Goal: Information Seeking & Learning: Learn about a topic

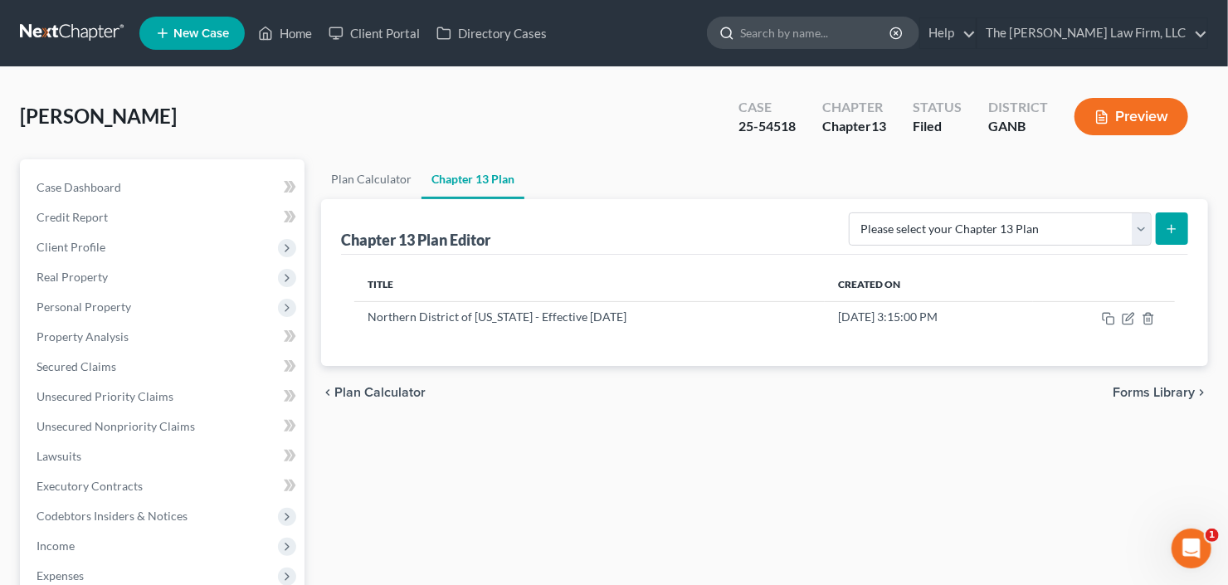
click at [834, 34] on input "search" at bounding box center [816, 32] width 152 height 31
type input "tremou"
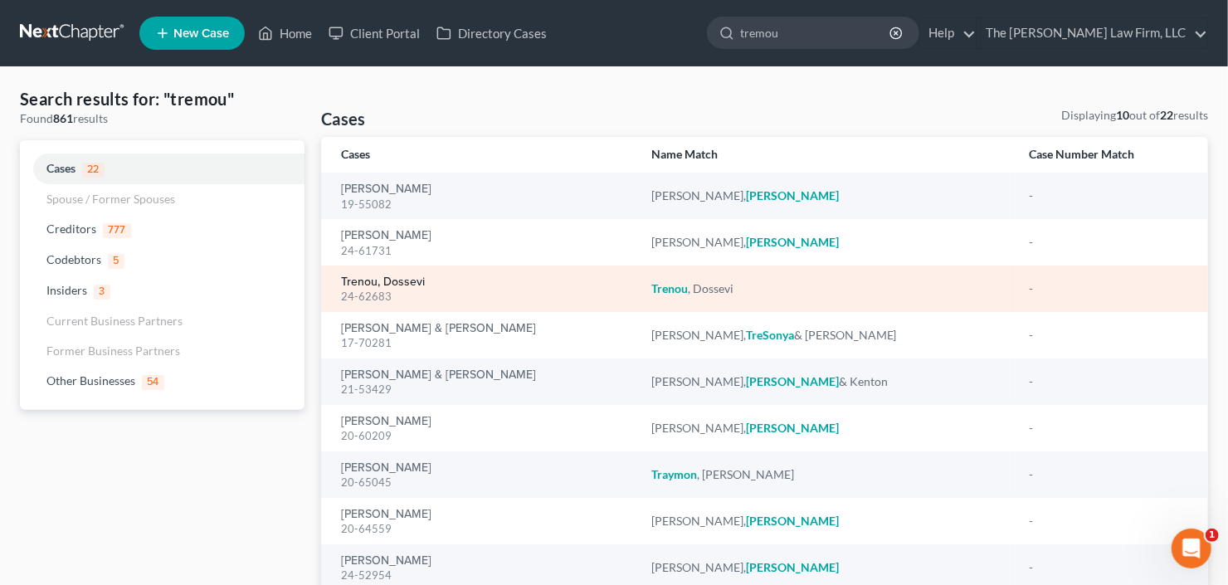
click at [384, 283] on link "Trenou, Dossevi" at bounding box center [383, 282] width 84 height 12
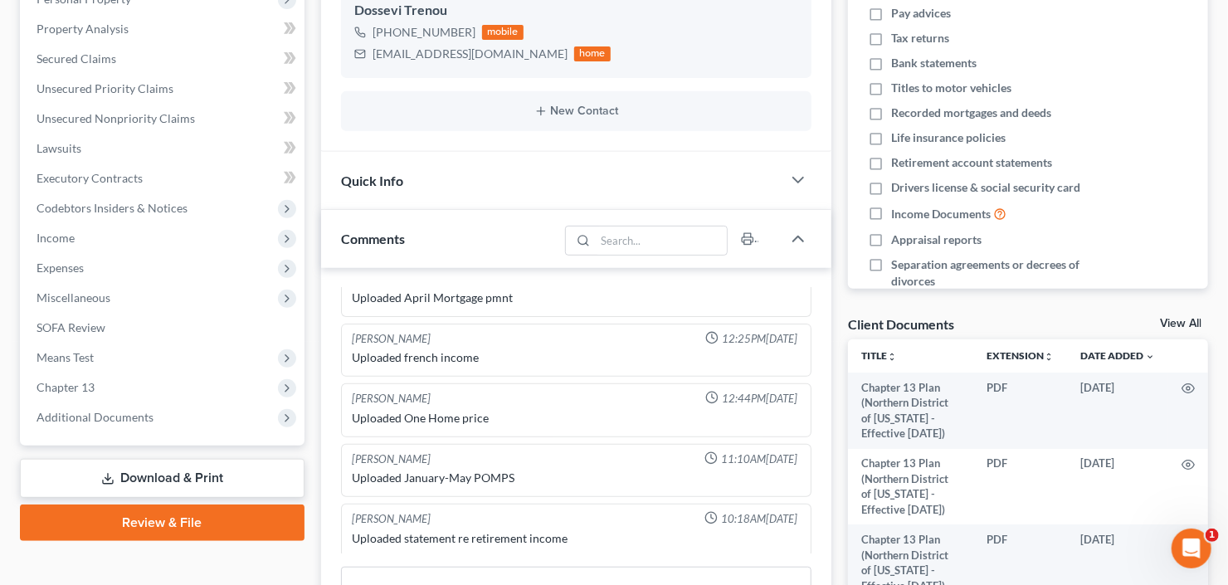
scroll to position [332, 0]
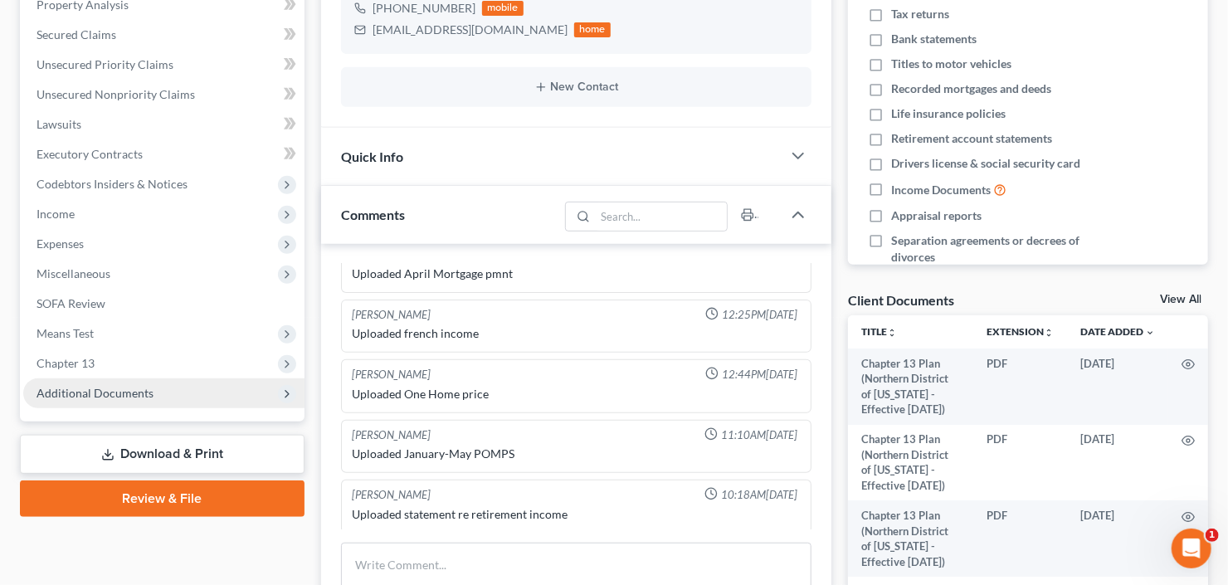
click at [61, 392] on span "Additional Documents" at bounding box center [95, 393] width 117 height 14
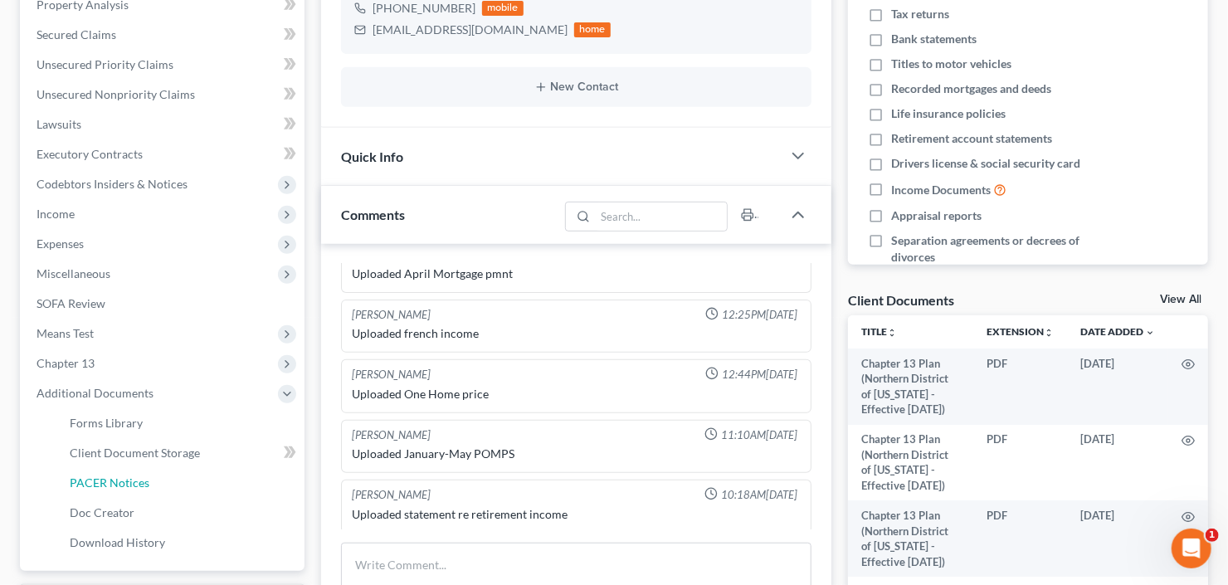
drag, startPoint x: 129, startPoint y: 485, endPoint x: 305, endPoint y: 439, distance: 181.7
click at [129, 484] on span "PACER Notices" at bounding box center [110, 482] width 80 height 14
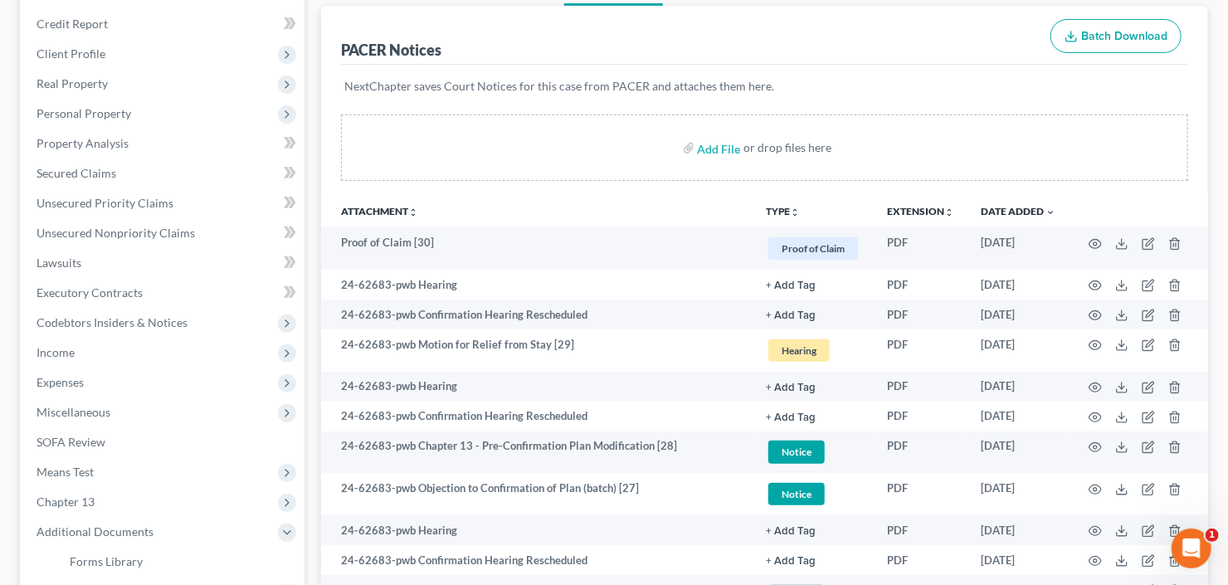
scroll to position [265, 0]
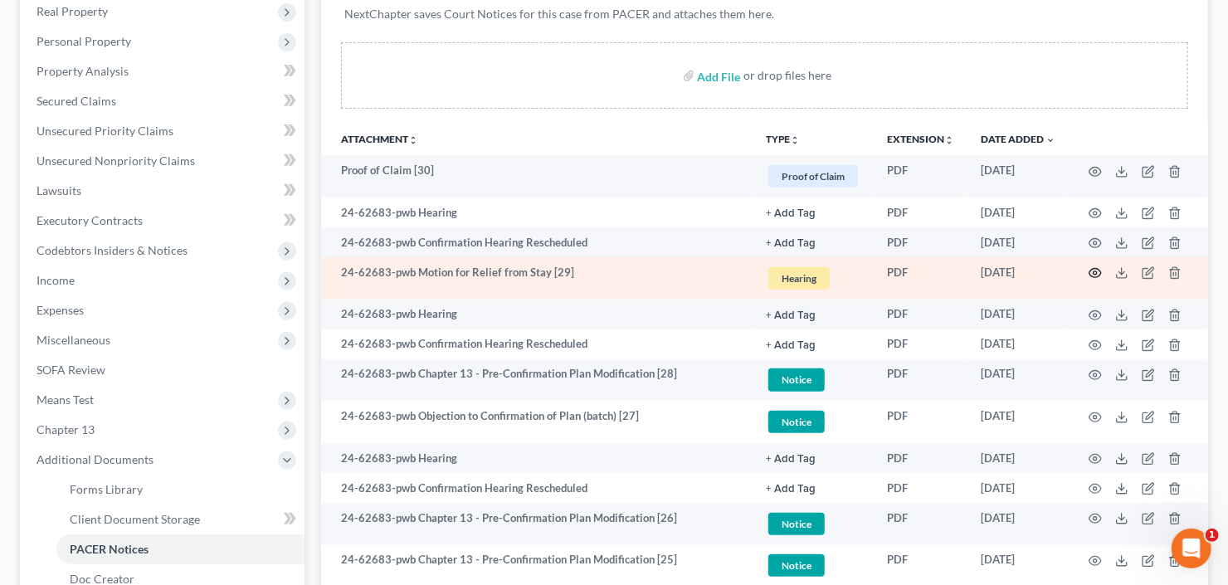
click at [1094, 273] on icon "button" at bounding box center [1095, 272] width 13 height 13
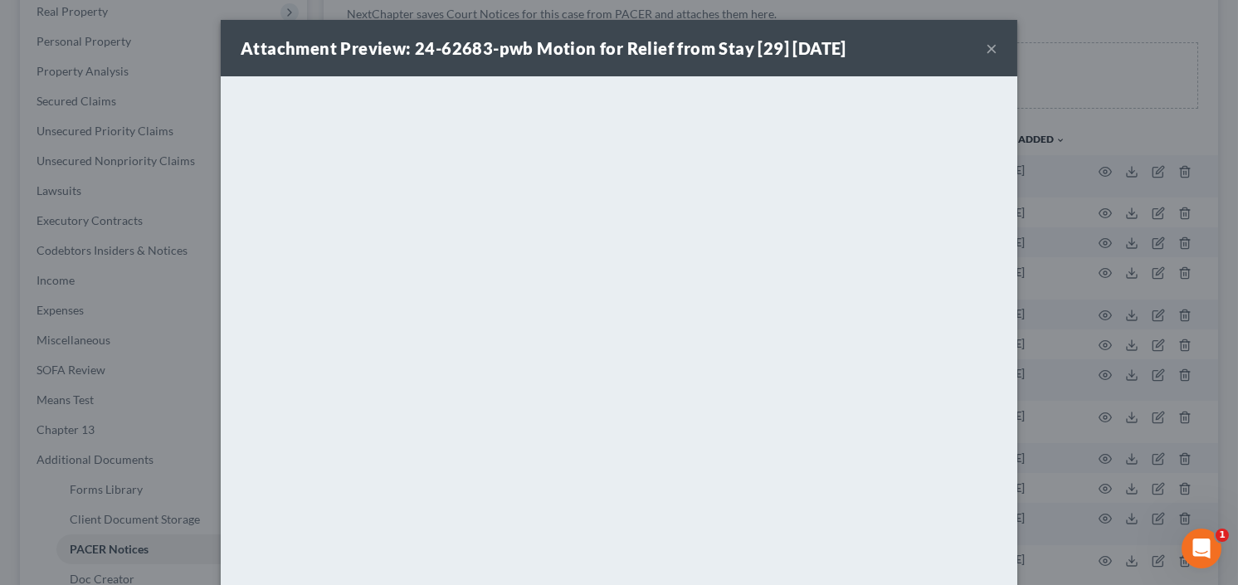
click at [986, 46] on button "×" at bounding box center [992, 48] width 12 height 20
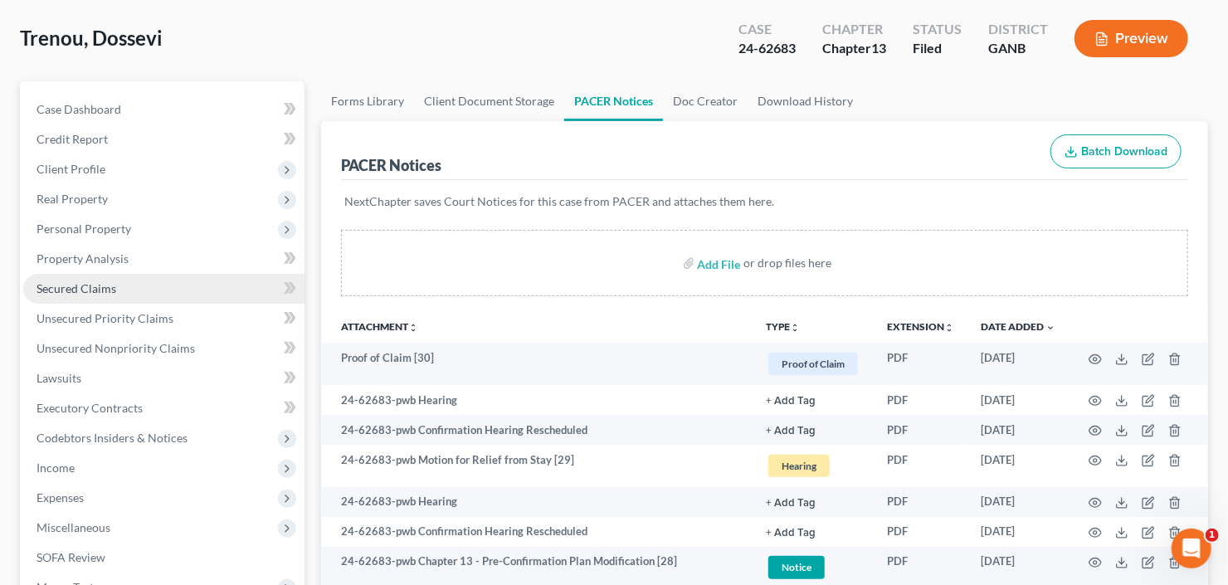
scroll to position [332, 0]
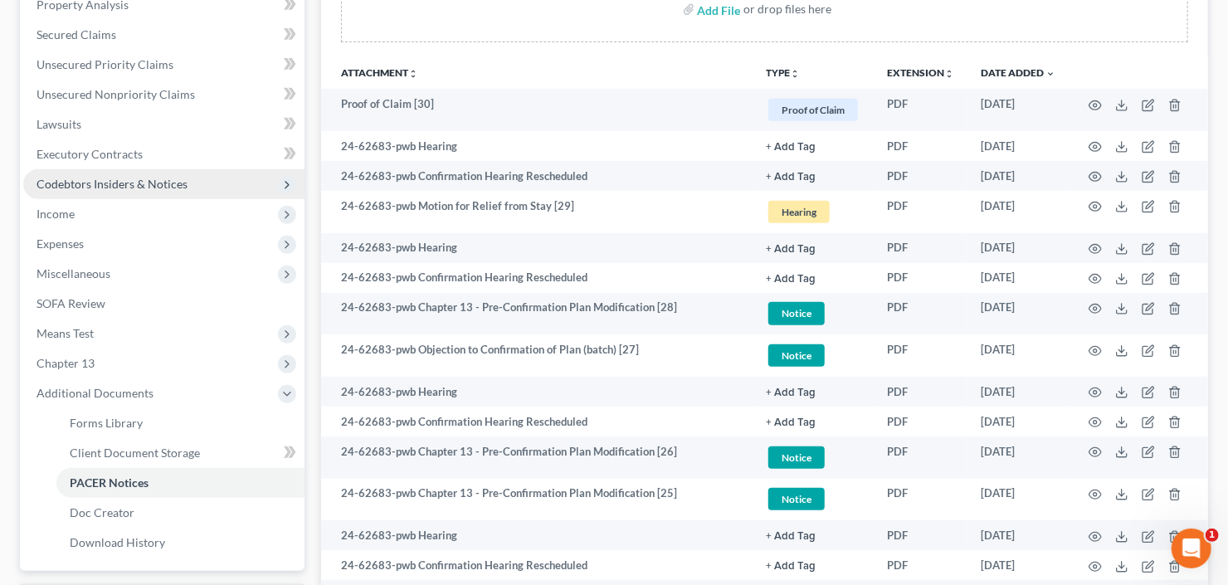
click at [125, 194] on span "Codebtors Insiders & Notices" at bounding box center [163, 184] width 281 height 30
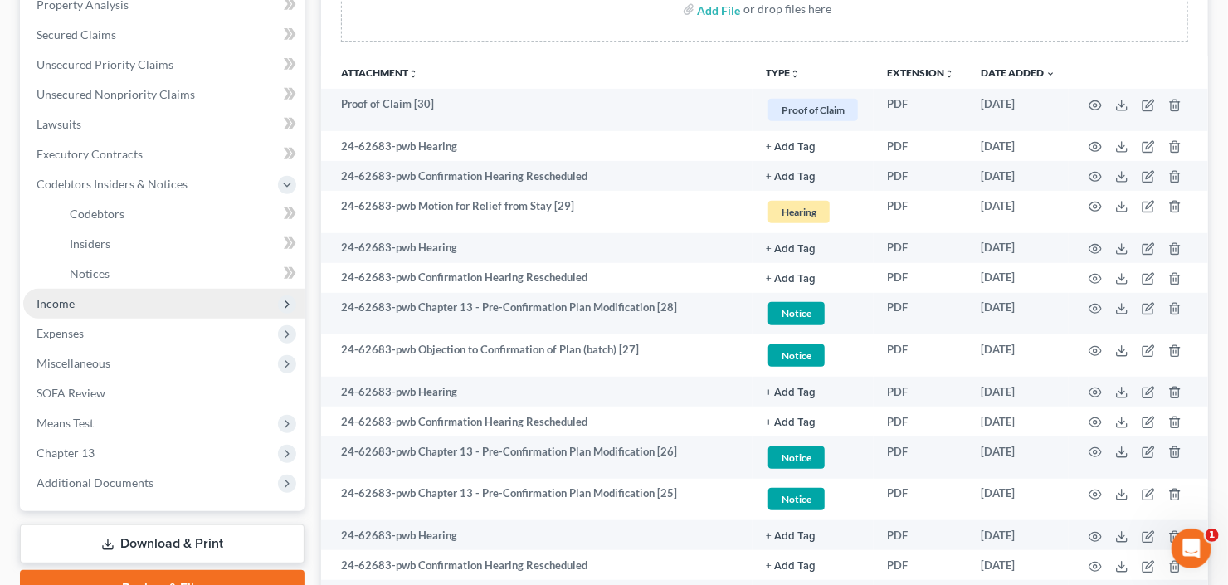
click at [90, 301] on span "Income" at bounding box center [163, 304] width 281 height 30
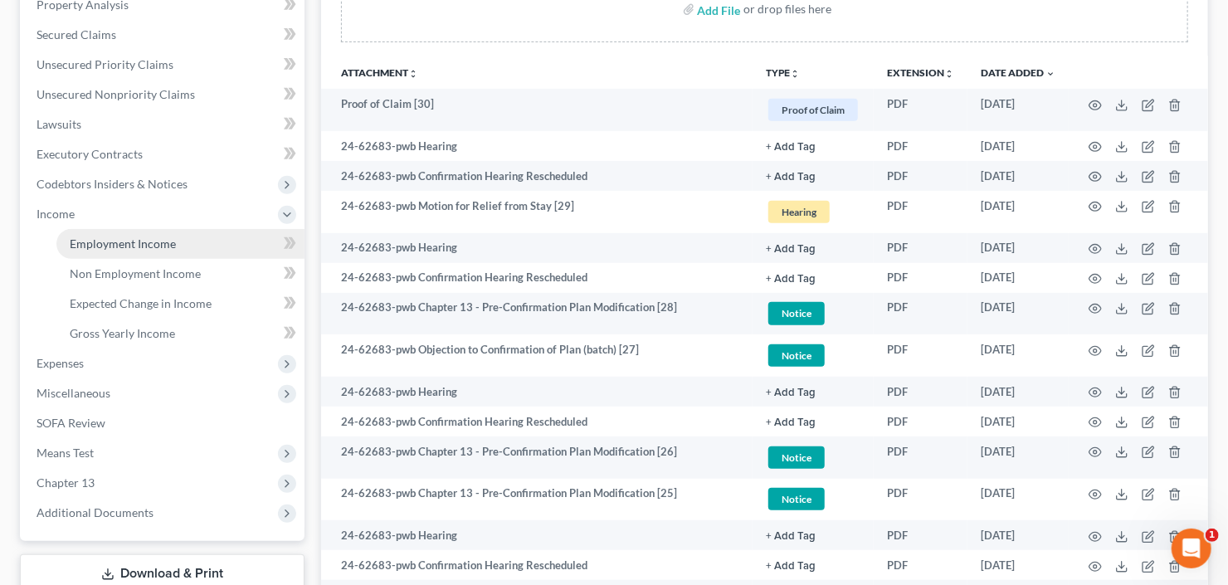
click at [135, 248] on span "Employment Income" at bounding box center [123, 243] width 106 height 14
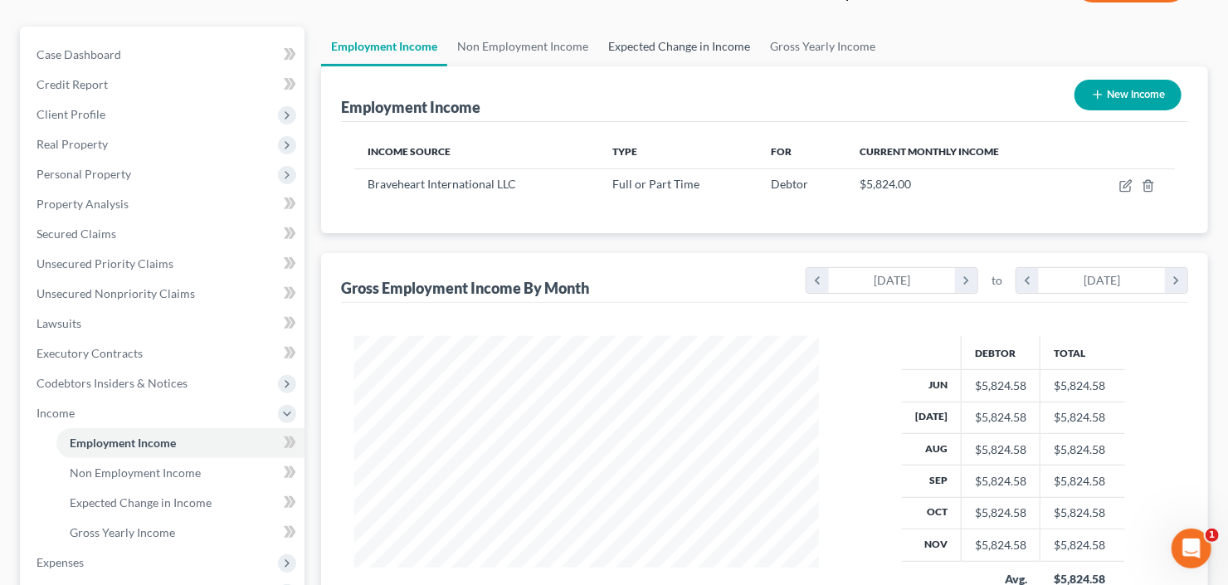
scroll to position [199, 0]
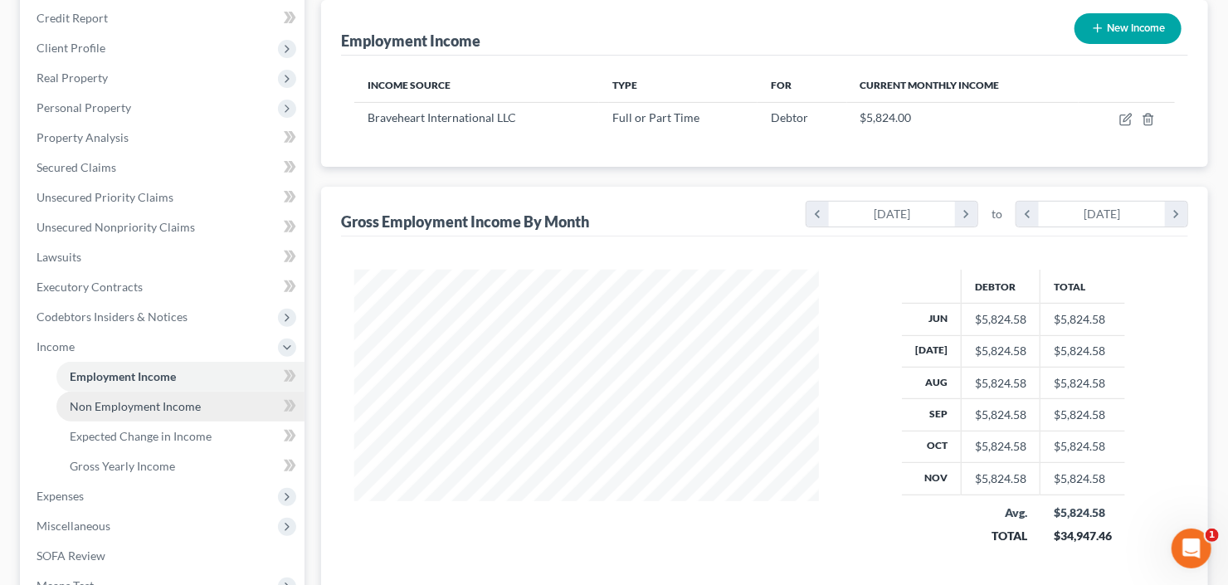
click at [114, 407] on span "Non Employment Income" at bounding box center [135, 406] width 131 height 14
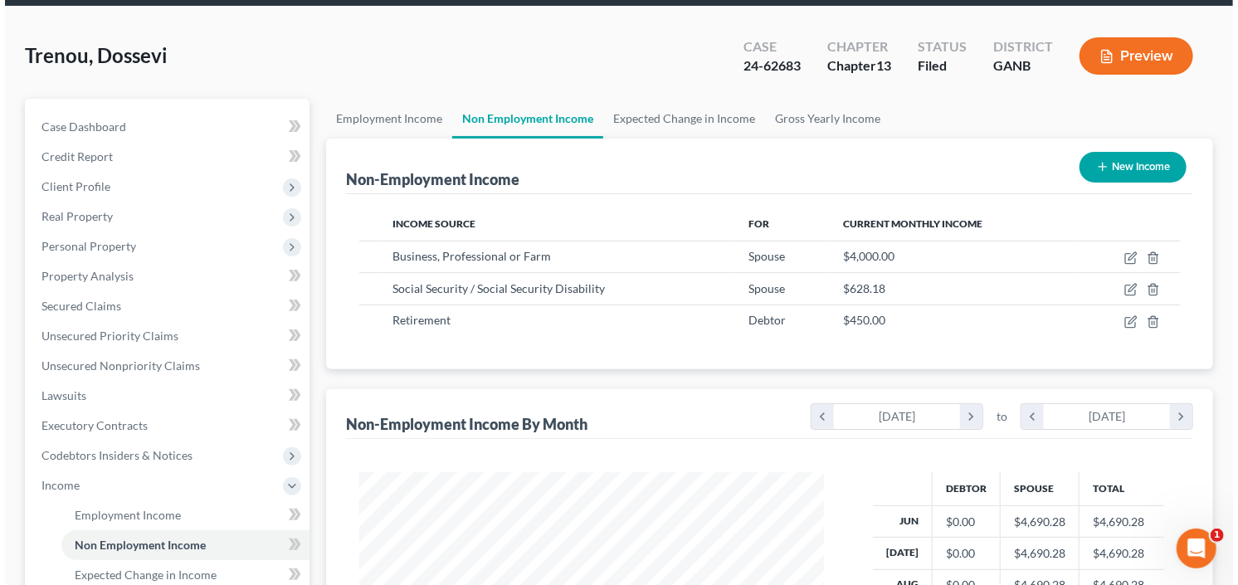
scroll to position [133, 0]
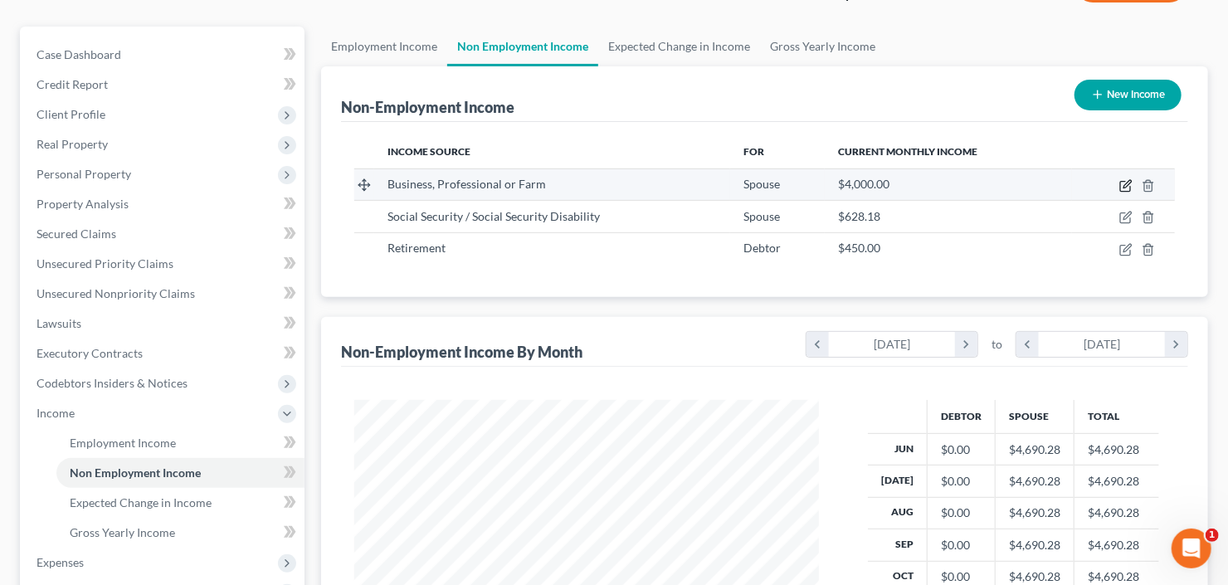
click at [1121, 184] on icon "button" at bounding box center [1125, 187] width 10 height 10
select select "10"
select select "0"
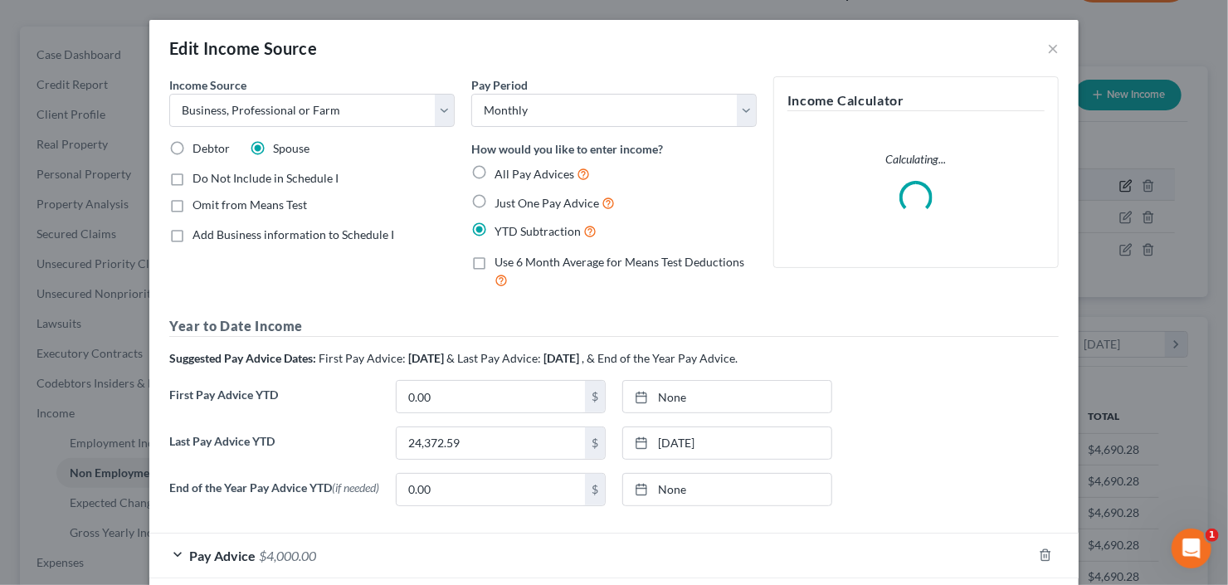
scroll to position [296, 502]
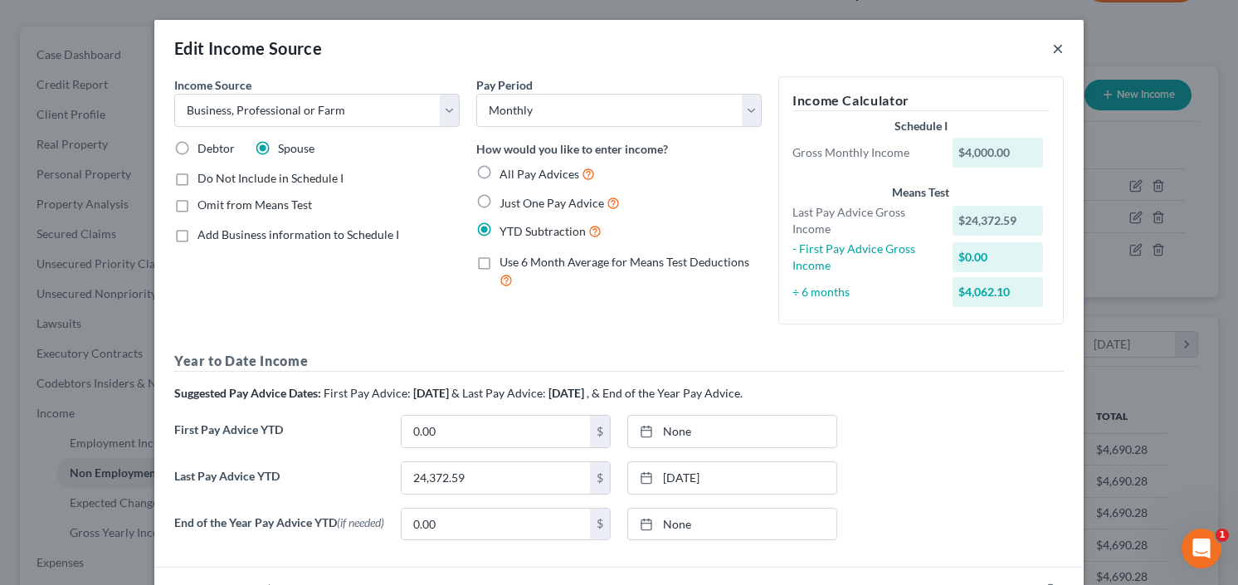
click at [1052, 47] on button "×" at bounding box center [1058, 48] width 12 height 20
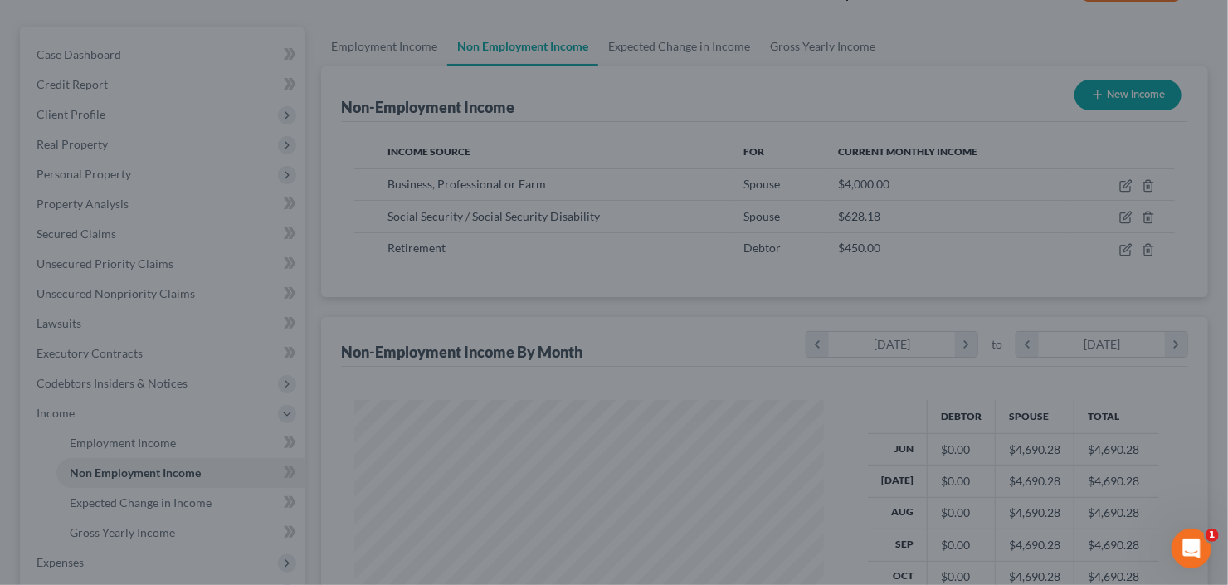
scroll to position [829391, 829188]
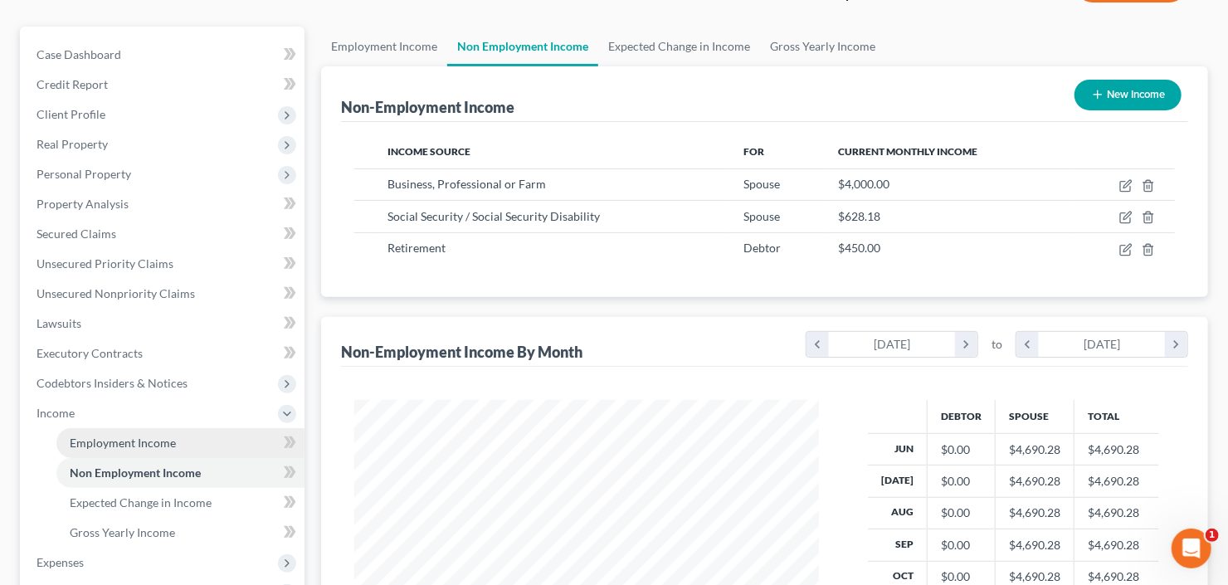
click at [84, 439] on span "Employment Income" at bounding box center [123, 443] width 106 height 14
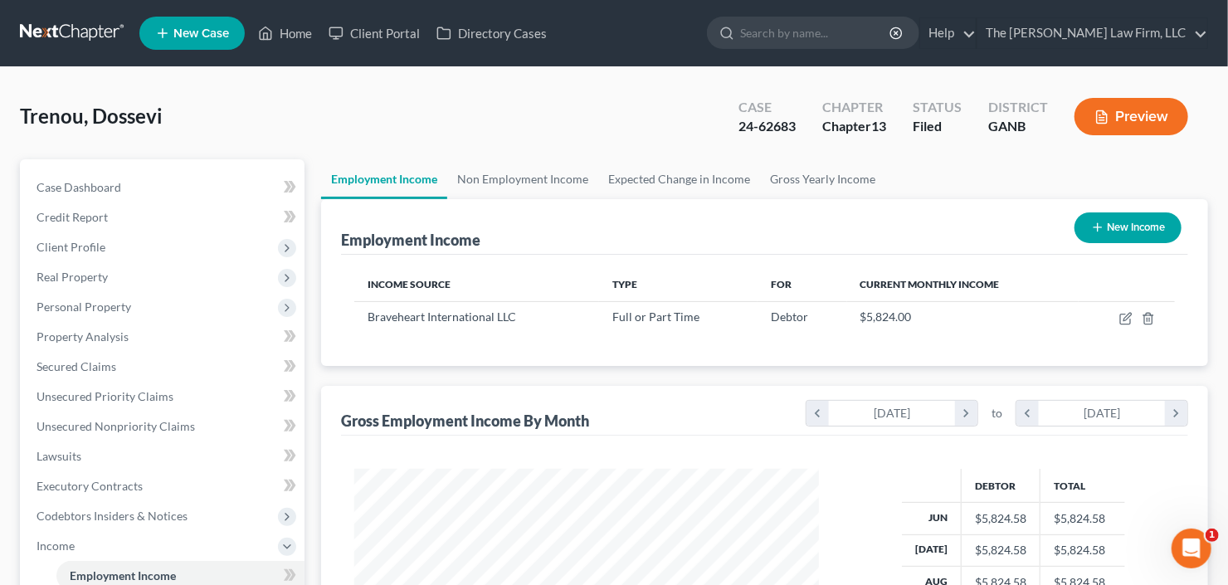
scroll to position [296, 498]
click at [870, 46] on input "search" at bounding box center [816, 32] width 152 height 31
type input "gore"
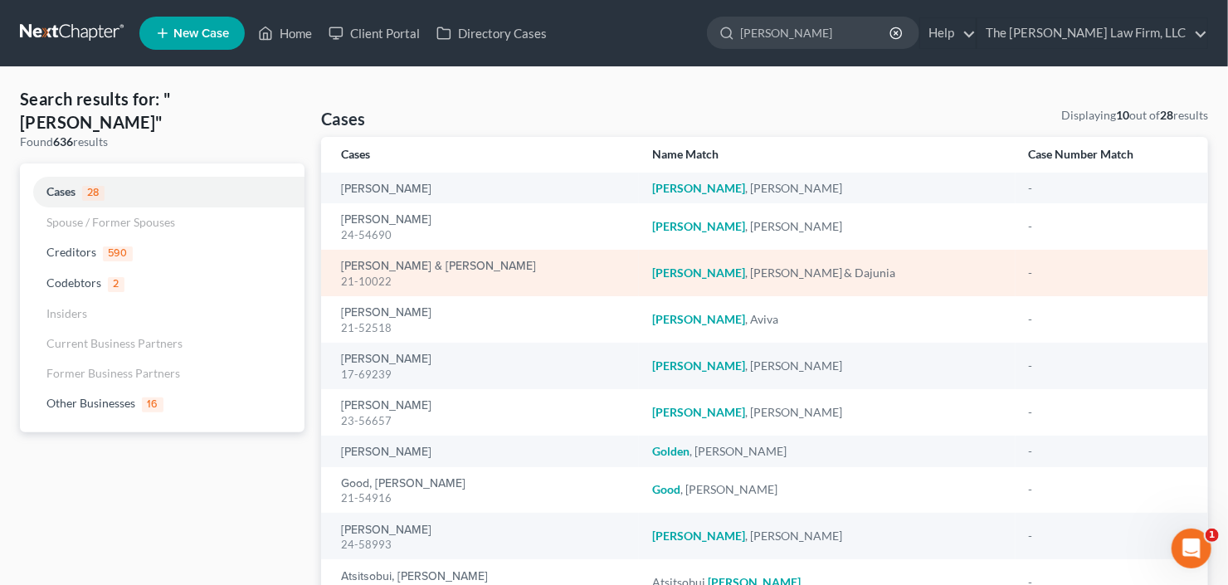
click at [419, 255] on td "Gore, Charles & Dajunia 21-10022" at bounding box center [480, 273] width 318 height 46
click at [419, 266] on link "Gore, Charles & Dajunia" at bounding box center [438, 267] width 195 height 12
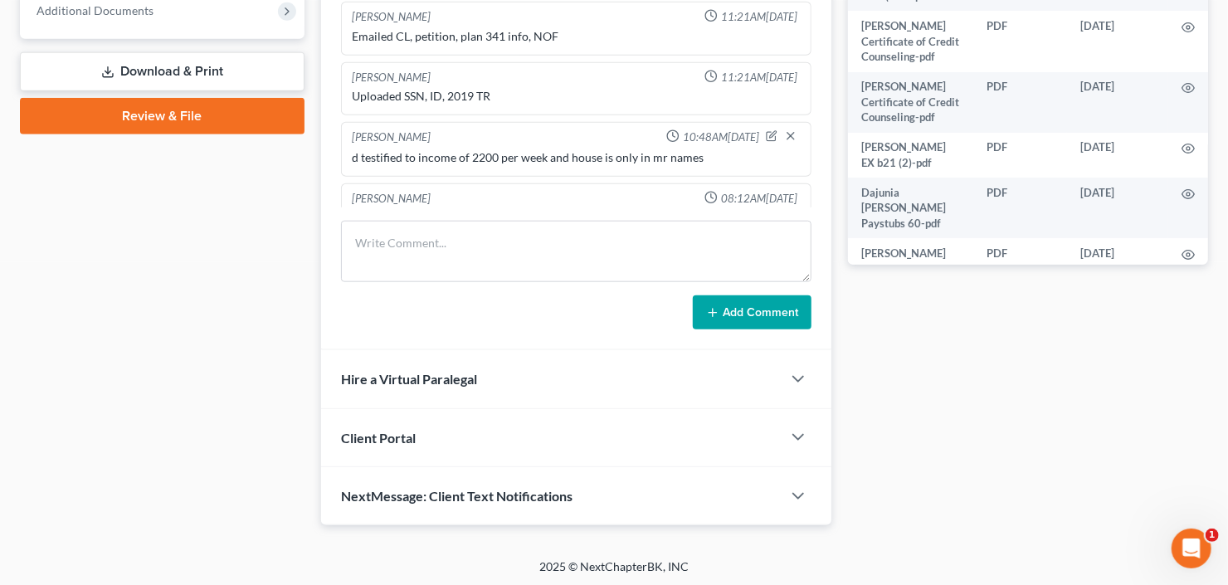
scroll to position [28, 0]
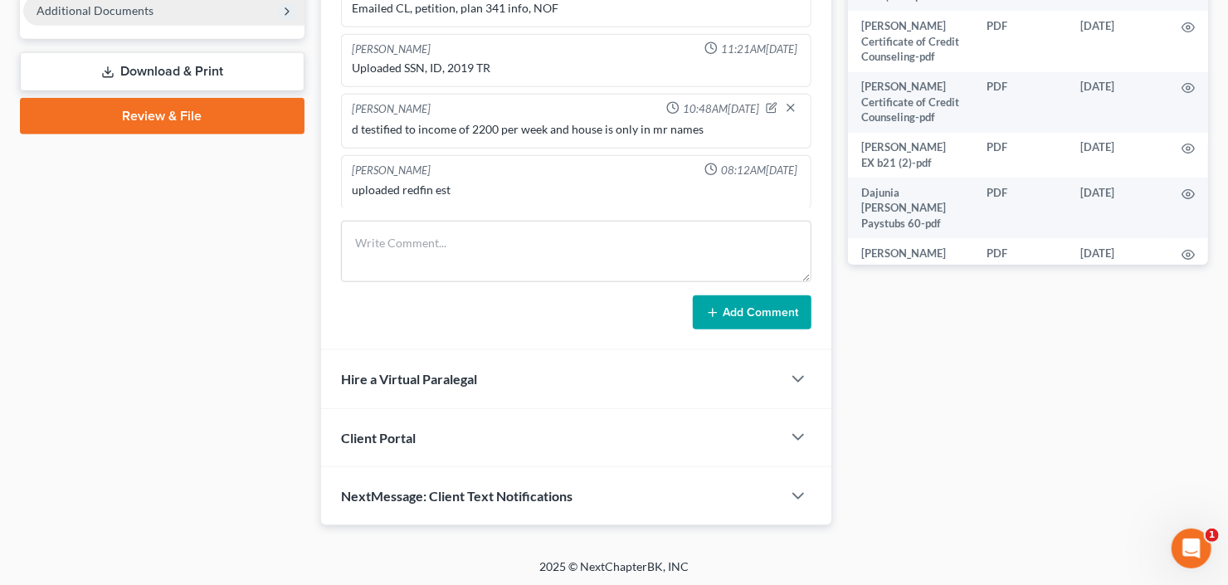
click at [127, 15] on span "Additional Documents" at bounding box center [95, 10] width 117 height 14
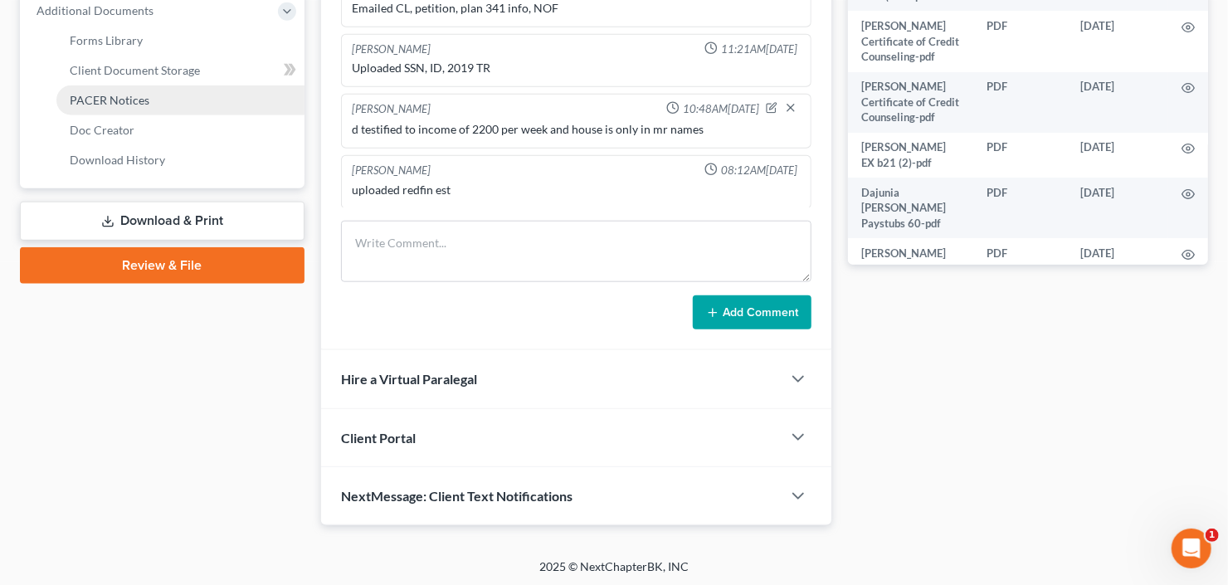
click at [129, 99] on span "PACER Notices" at bounding box center [110, 100] width 80 height 14
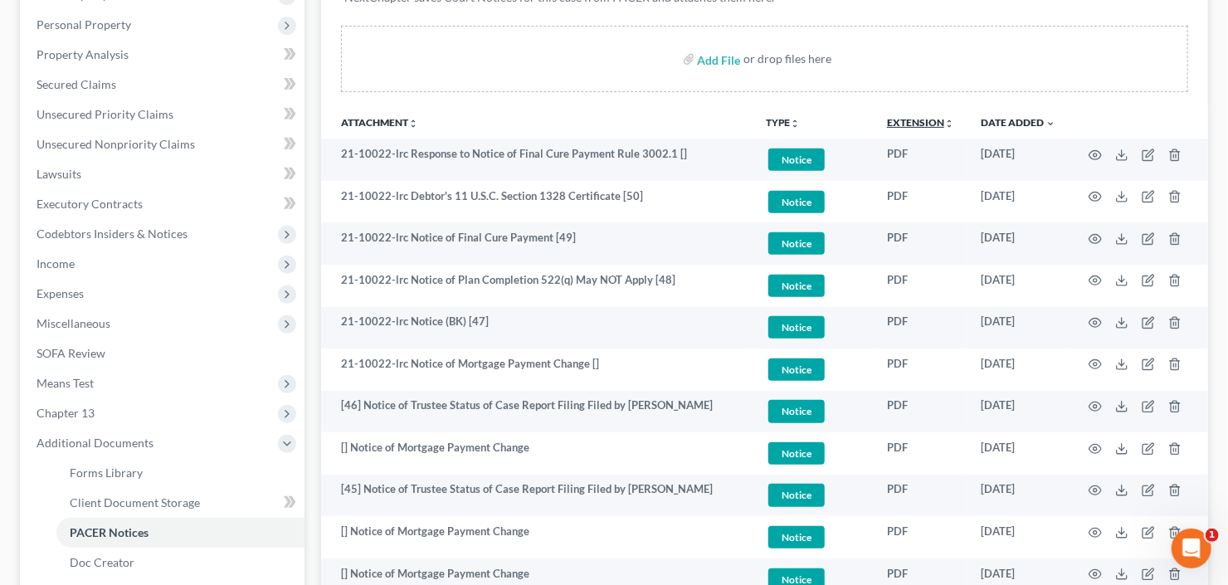
scroll to position [398, 0]
